Goal: Task Accomplishment & Management: Use online tool/utility

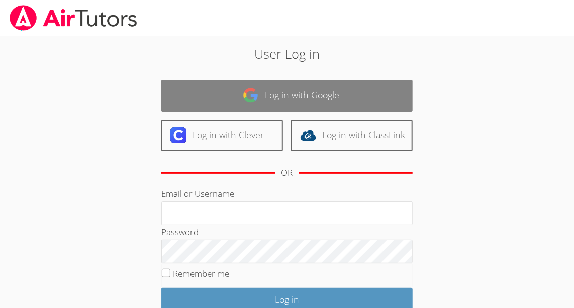
click at [219, 93] on link "Log in with Google" at bounding box center [286, 96] width 251 height 32
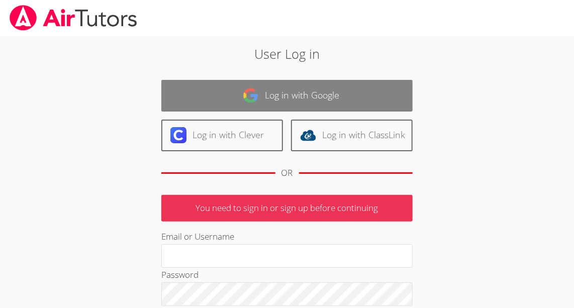
click at [265, 95] on link "Log in with Google" at bounding box center [286, 96] width 251 height 32
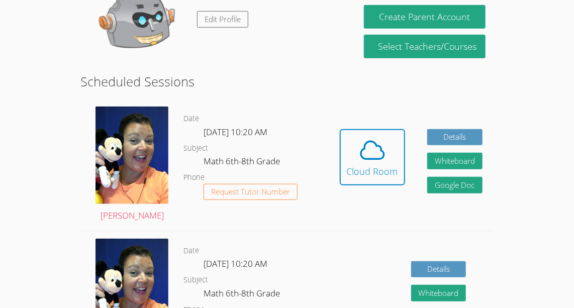
scroll to position [192, 0]
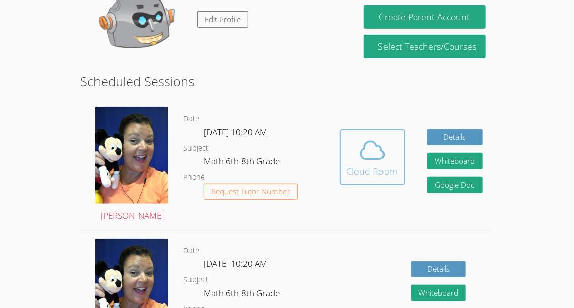
click at [361, 166] on div "Cloud Room" at bounding box center [372, 171] width 51 height 14
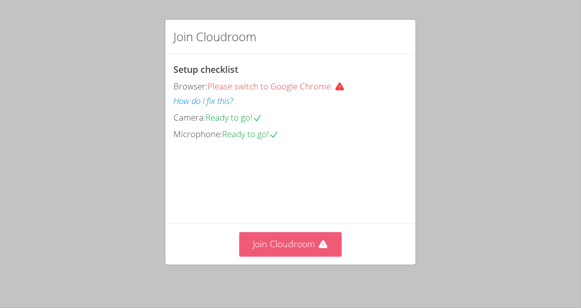
click at [298, 240] on button "Join Cloudroom" at bounding box center [290, 244] width 103 height 25
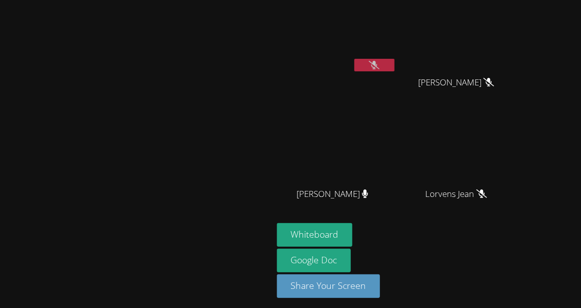
click at [380, 66] on icon at bounding box center [374, 65] width 11 height 9
click at [395, 60] on button at bounding box center [375, 65] width 40 height 13
